Goal: Find specific page/section: Find specific page/section

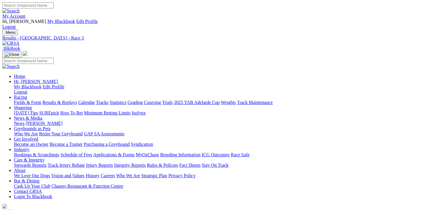
click at [19, 100] on link "Fields & Form" at bounding box center [27, 102] width 27 height 5
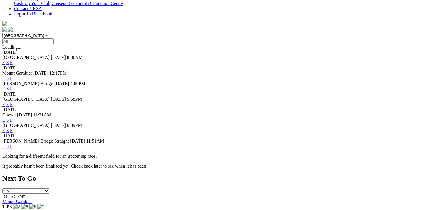
scroll to position [203, 0]
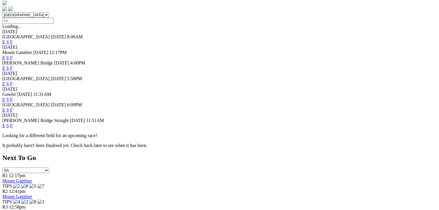
click at [13, 123] on link "F" at bounding box center [11, 125] width 3 height 5
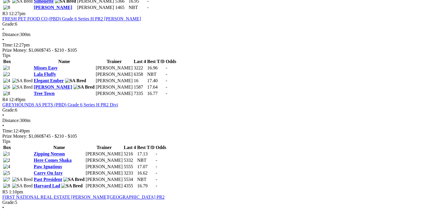
scroll to position [493, 0]
